Goal: Information Seeking & Learning: Learn about a topic

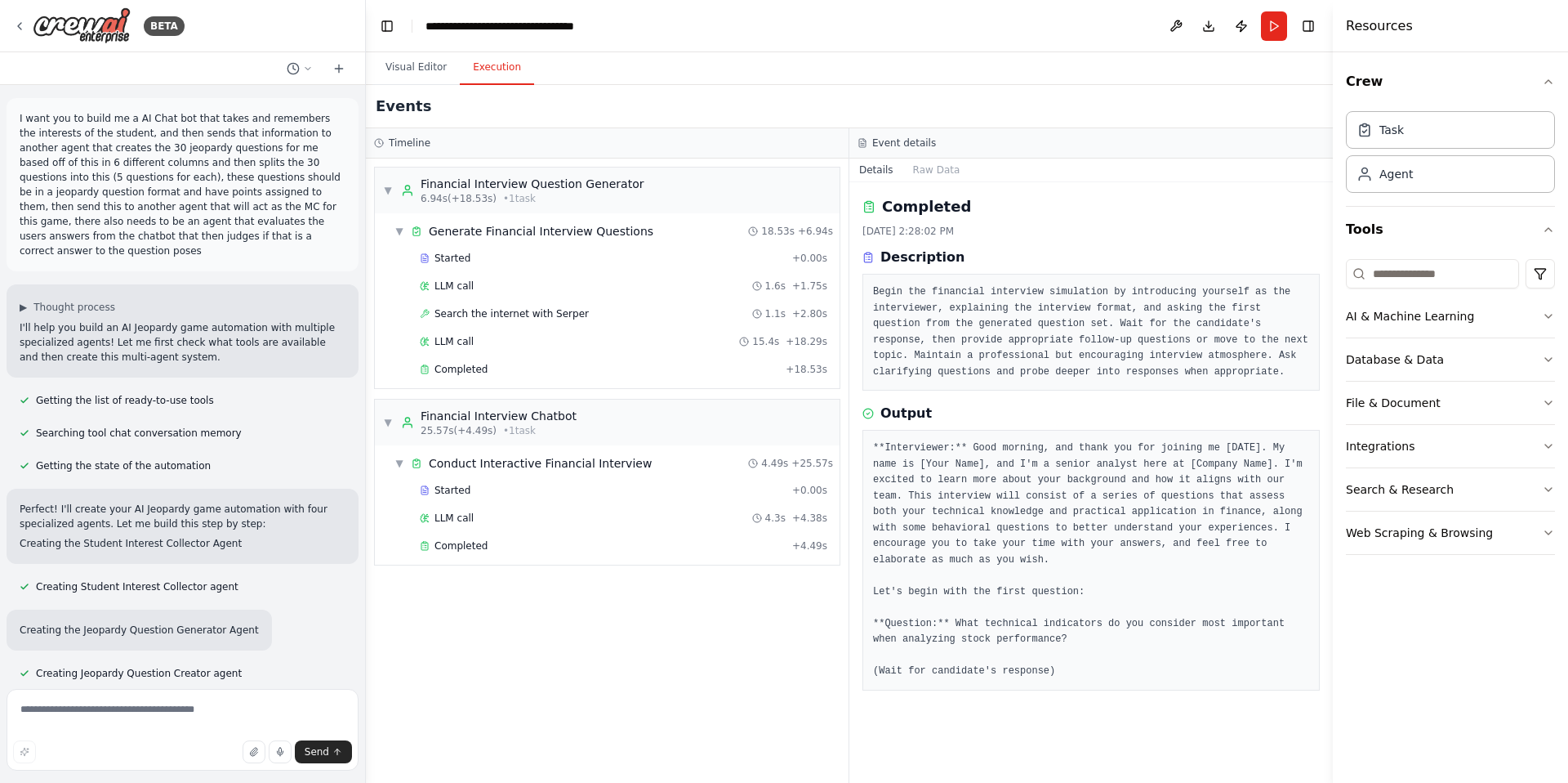
scroll to position [11963, 0]
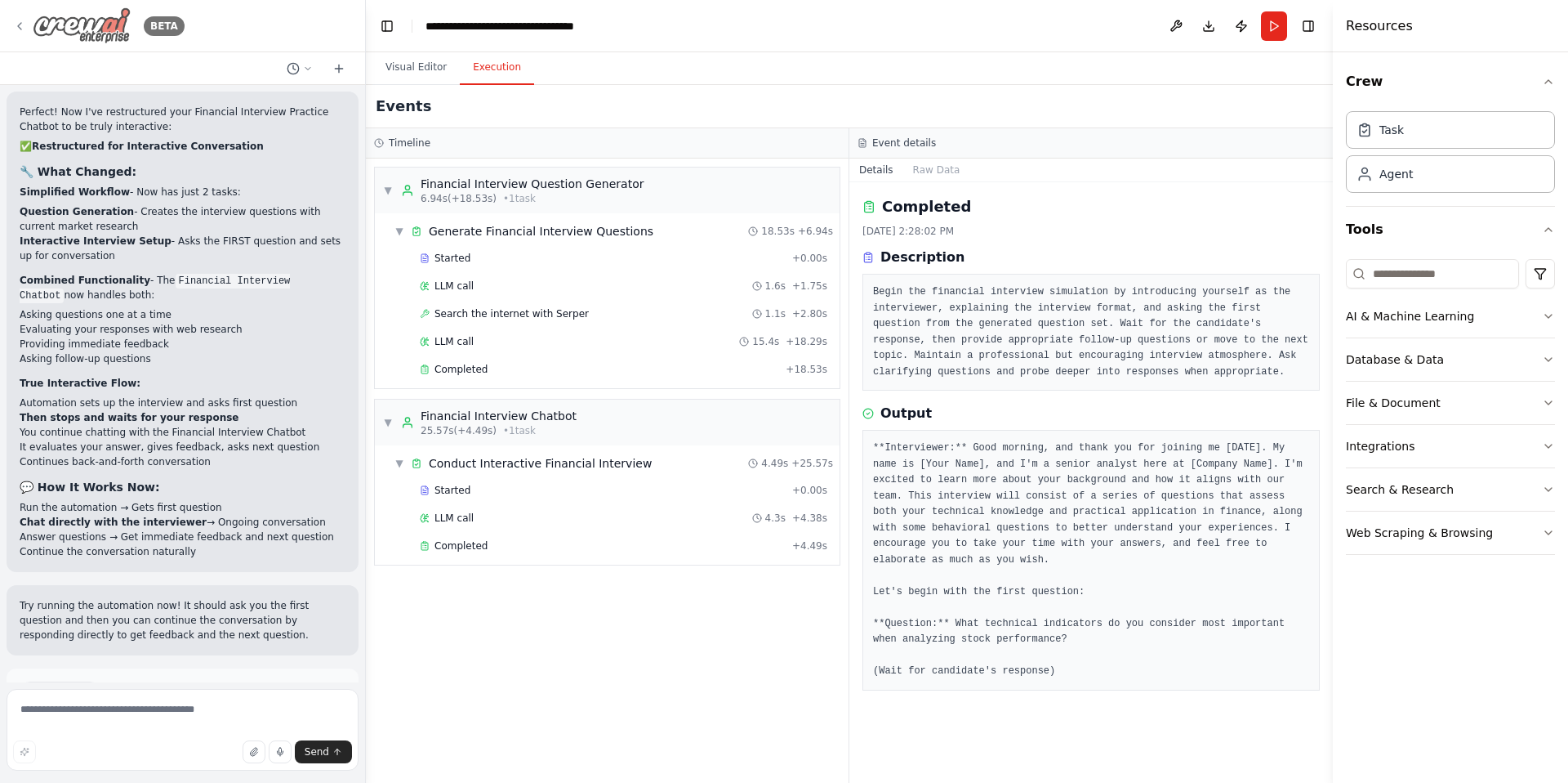
click at [31, 24] on div "BETA" at bounding box center [99, 26] width 171 height 37
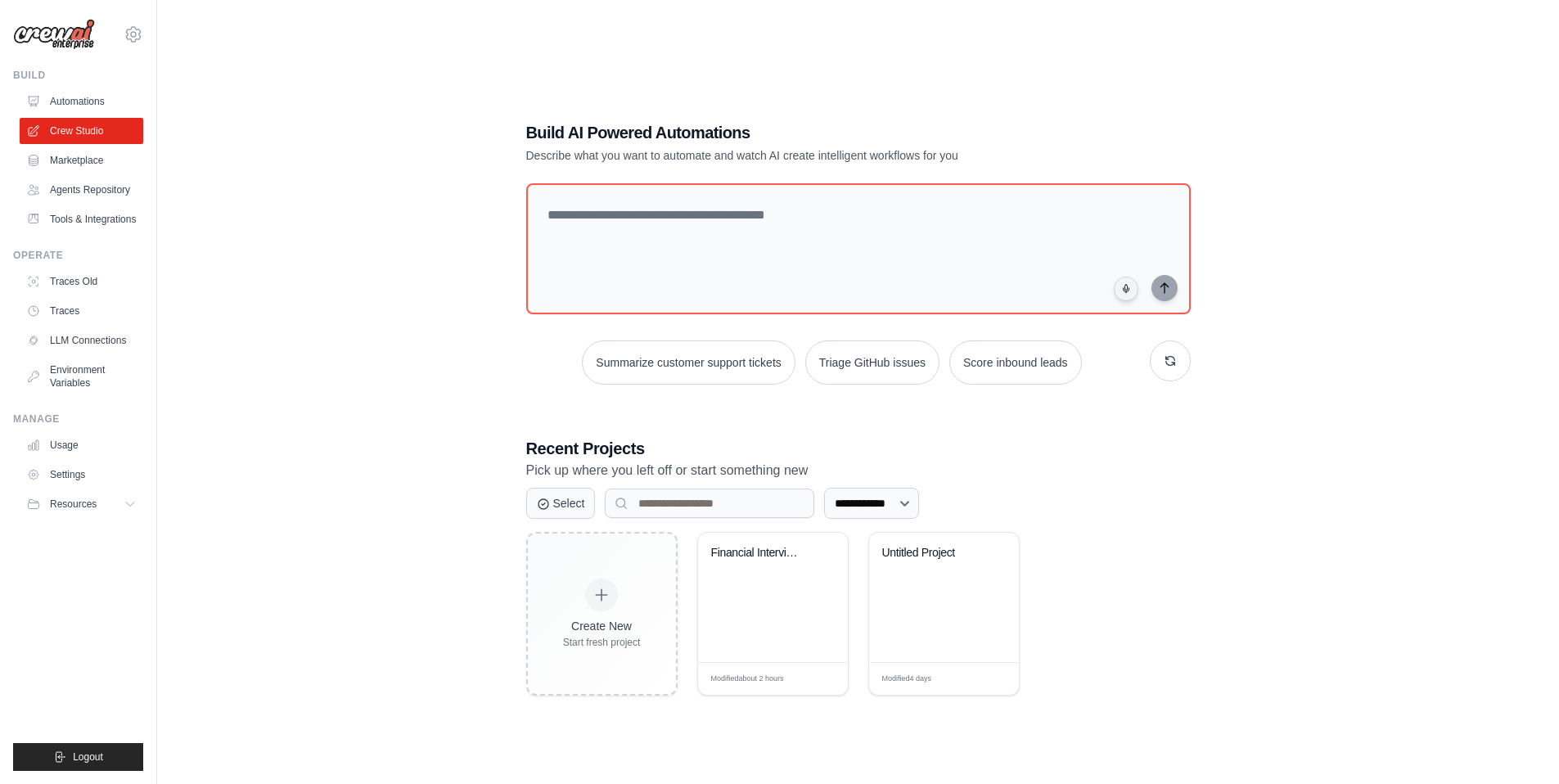
click at [65, 39] on img at bounding box center [54, 34] width 82 height 31
click at [19, 35] on img at bounding box center [54, 34] width 82 height 31
click at [22, 35] on img at bounding box center [54, 34] width 82 height 31
click at [75, 450] on link "Usage" at bounding box center [83, 445] width 123 height 27
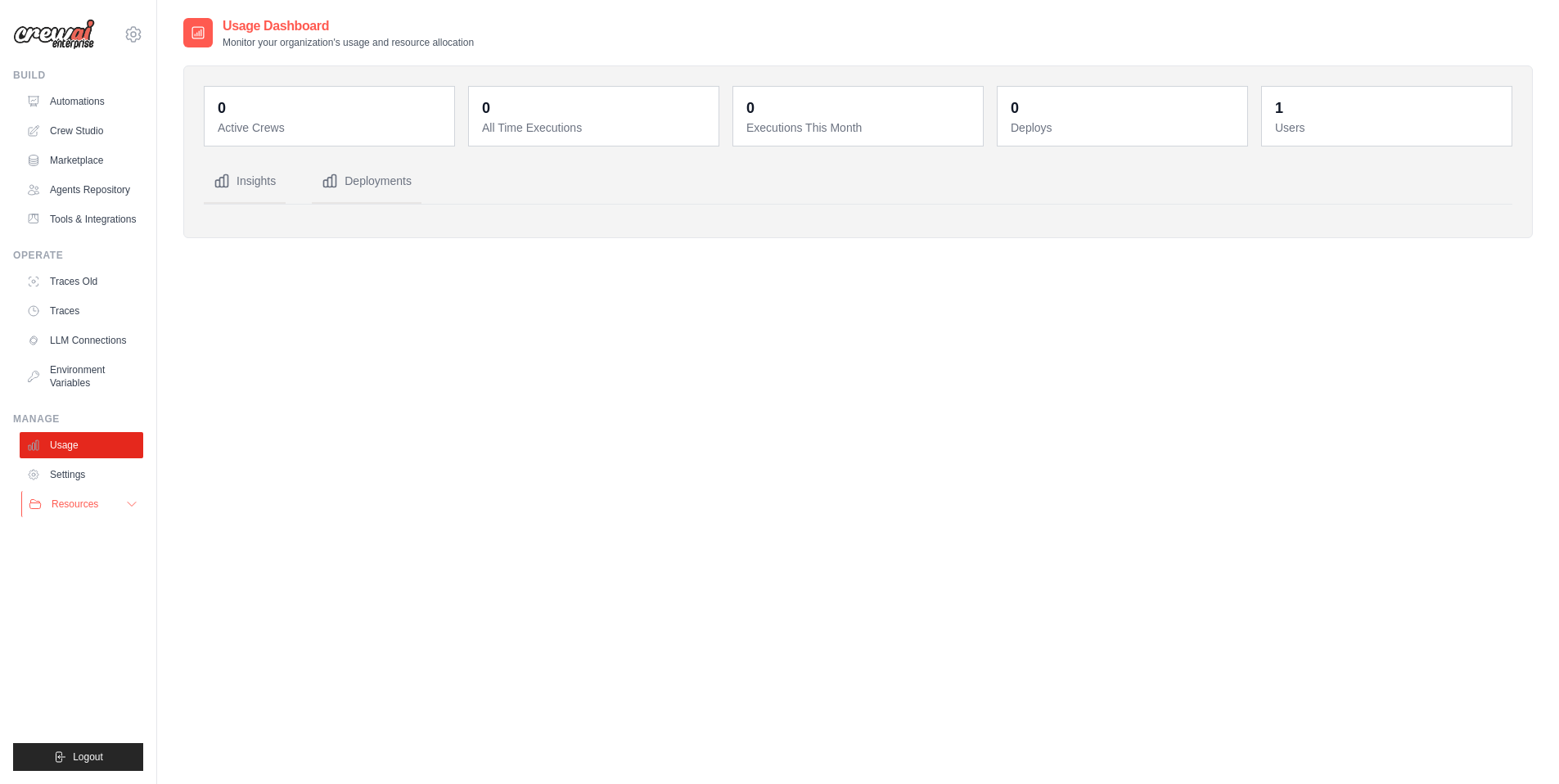
click at [103, 506] on button "Resources" at bounding box center [83, 504] width 123 height 27
click at [130, 502] on icon at bounding box center [132, 504] width 13 height 13
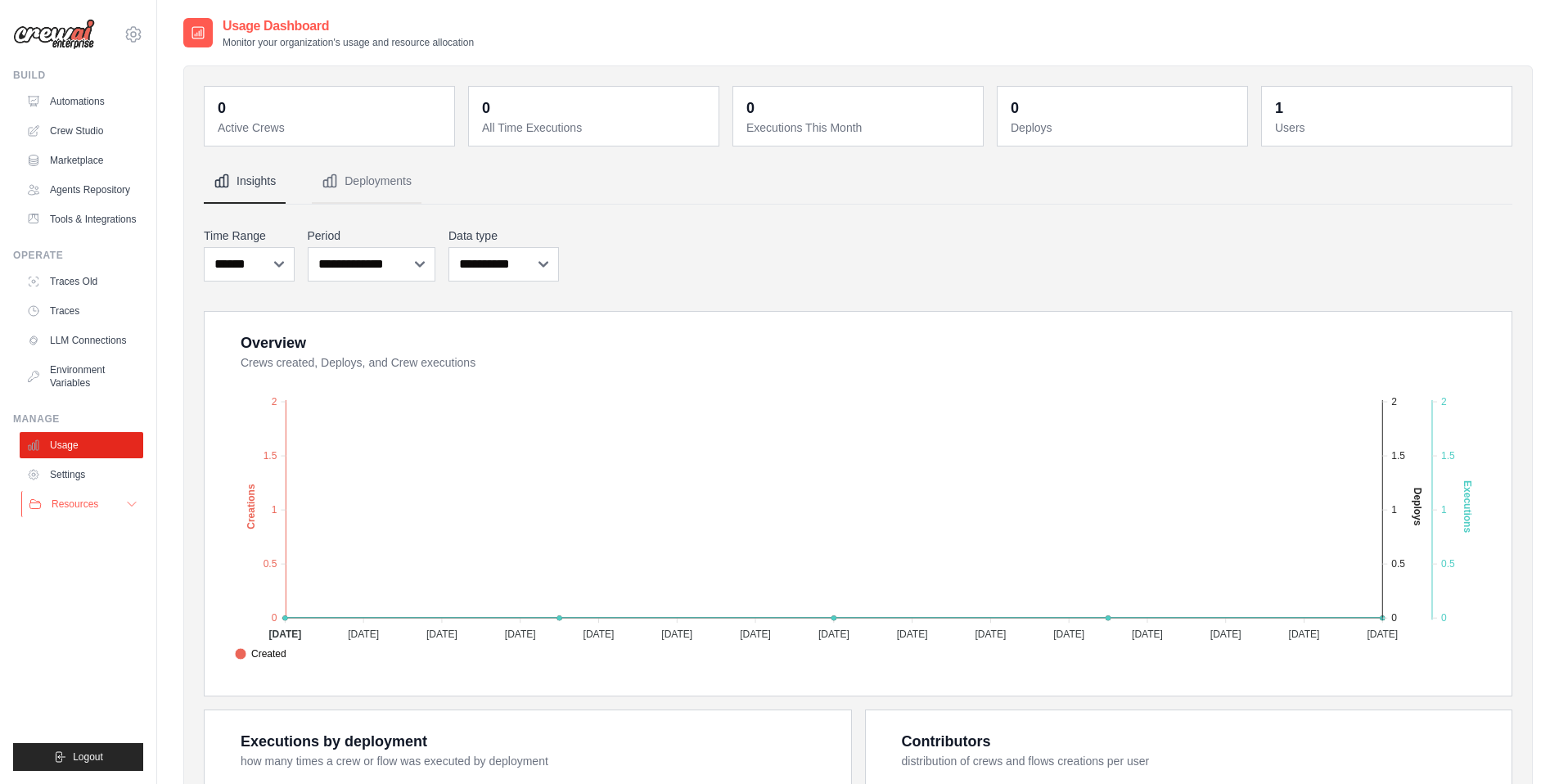
click at [127, 503] on icon at bounding box center [132, 504] width 13 height 13
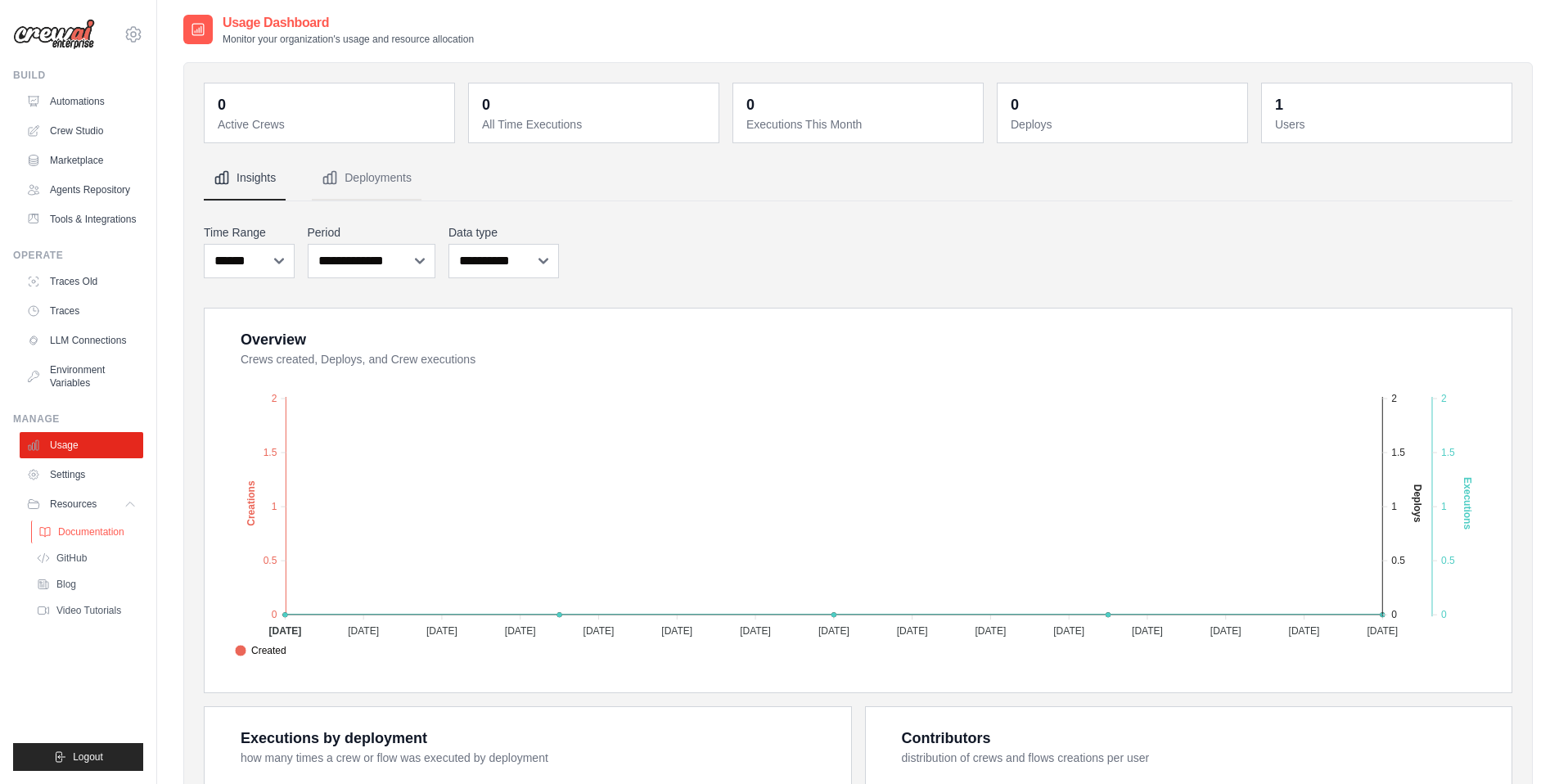
click at [96, 528] on span "Documentation" at bounding box center [91, 532] width 66 height 13
